Goal: Transaction & Acquisition: Purchase product/service

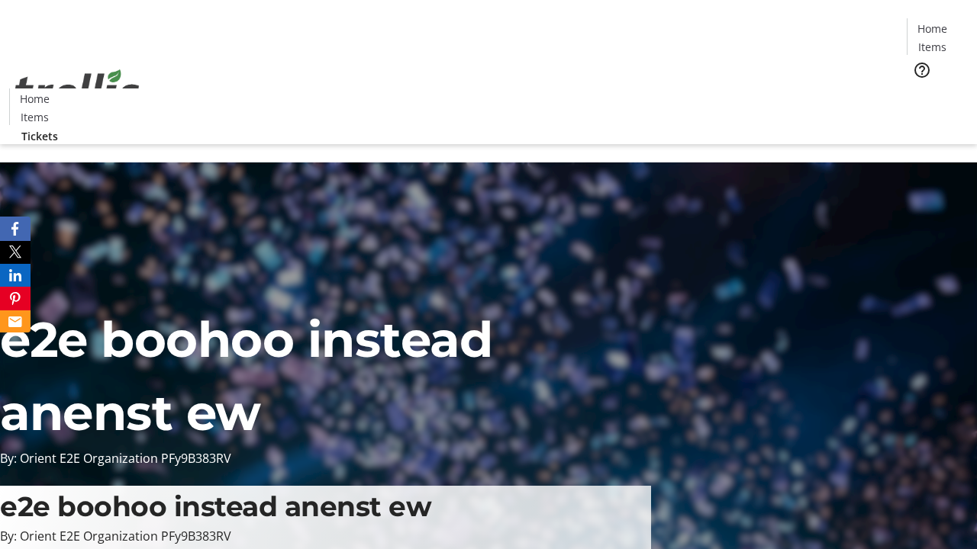
click at [919, 89] on span "Tickets" at bounding box center [937, 97] width 37 height 16
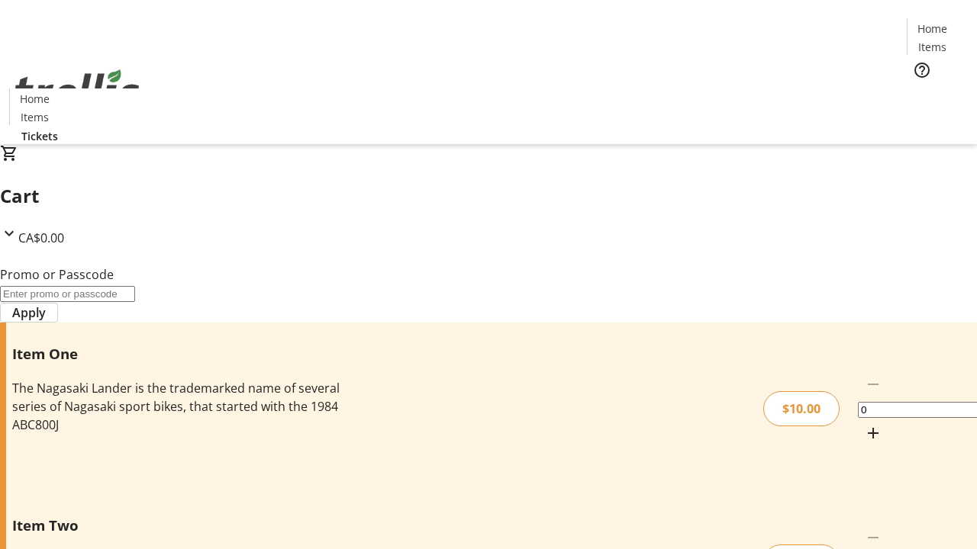
click at [864, 424] on mat-icon "Increment by one" at bounding box center [873, 433] width 18 height 18
type input "1"
